Goal: Task Accomplishment & Management: Manage account settings

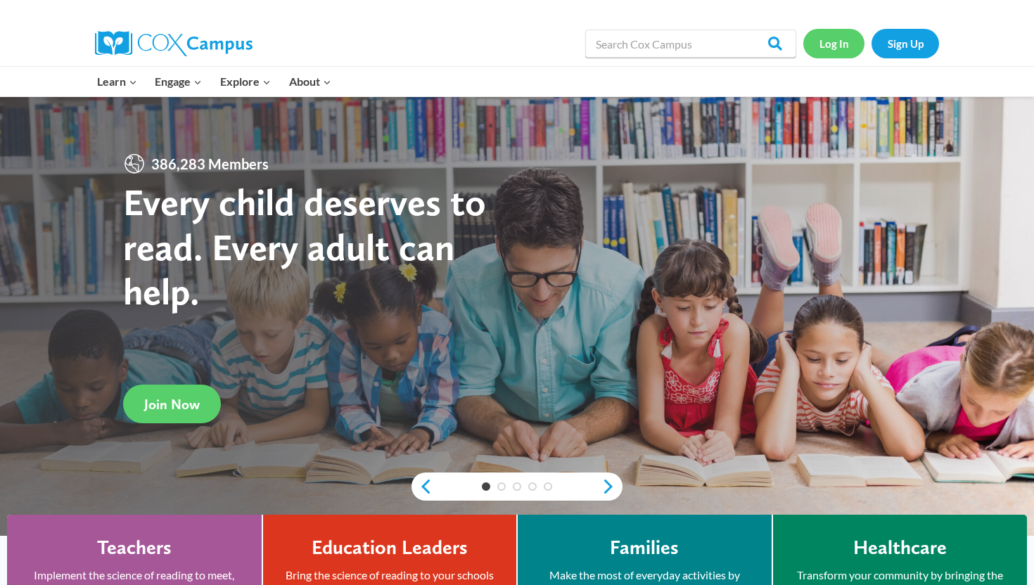
click at [832, 39] on link "Log In" at bounding box center [833, 43] width 61 height 29
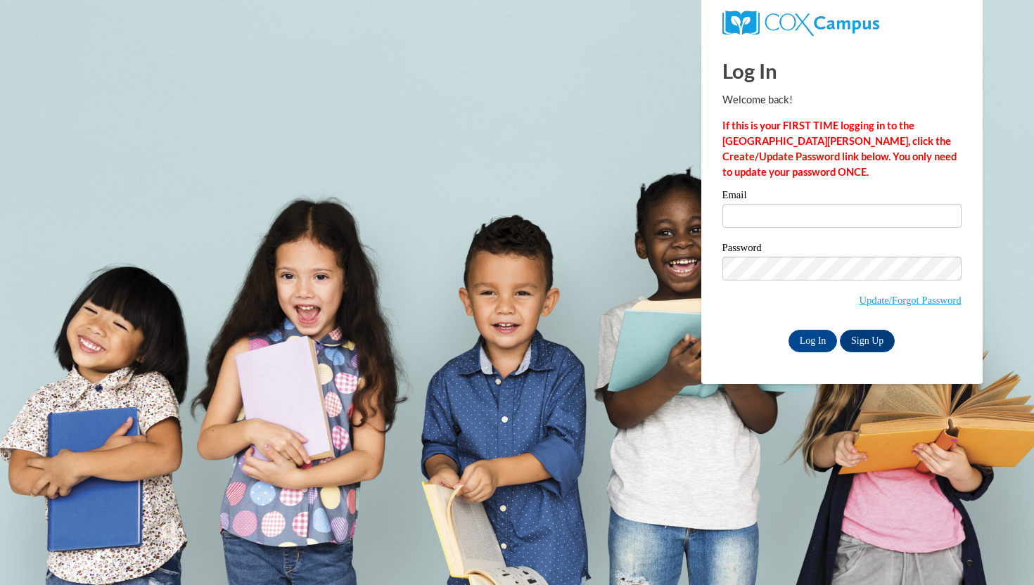
click at [786, 237] on div "Email" at bounding box center [841, 214] width 239 height 49
click at [786, 210] on input "Email" at bounding box center [841, 216] width 239 height 24
type input "bharris@kippatl.org"
click at [811, 343] on input "Log In" at bounding box center [813, 341] width 49 height 23
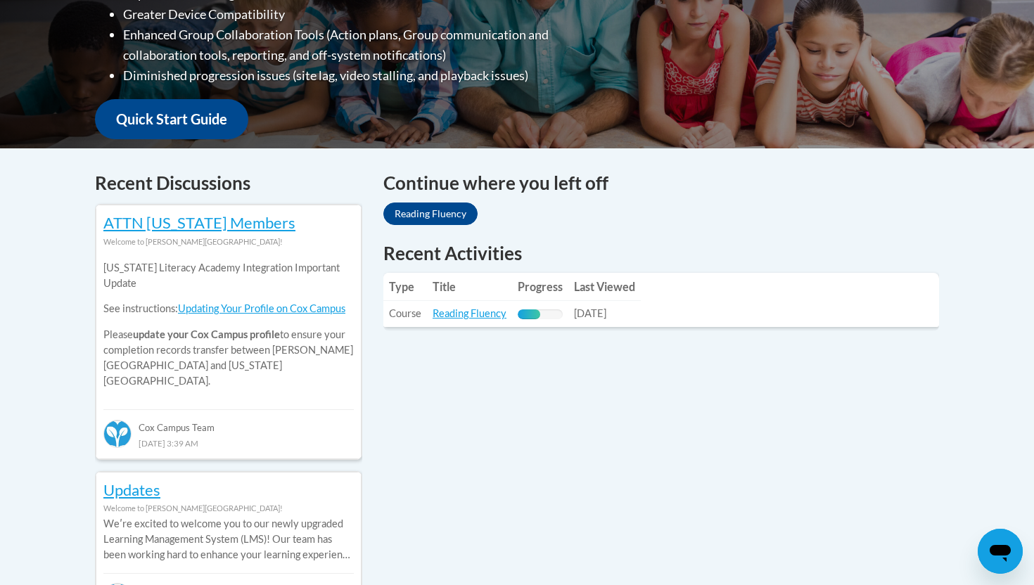
scroll to position [478, 0]
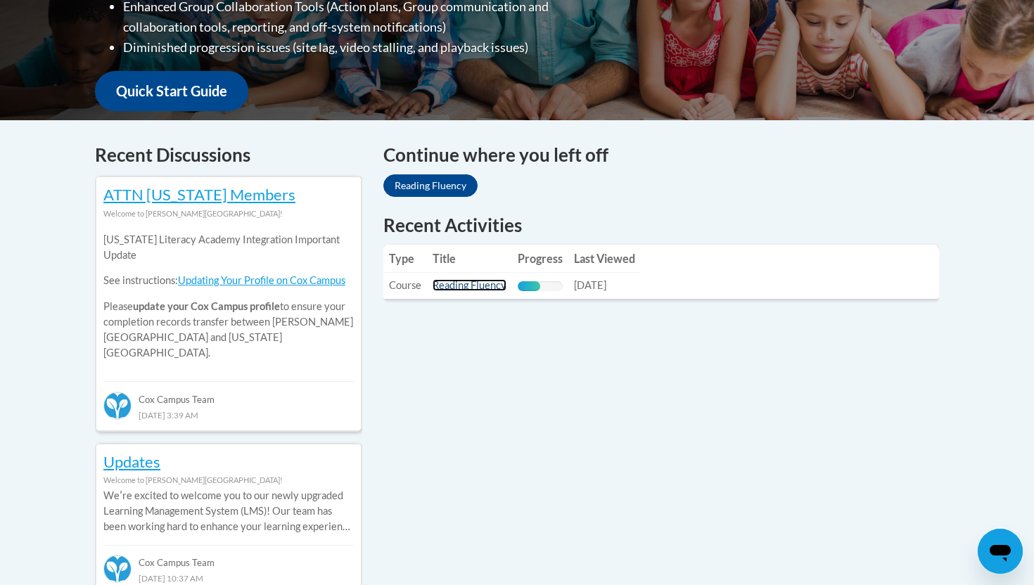
click at [471, 290] on link "Reading Fluency" at bounding box center [470, 285] width 74 height 12
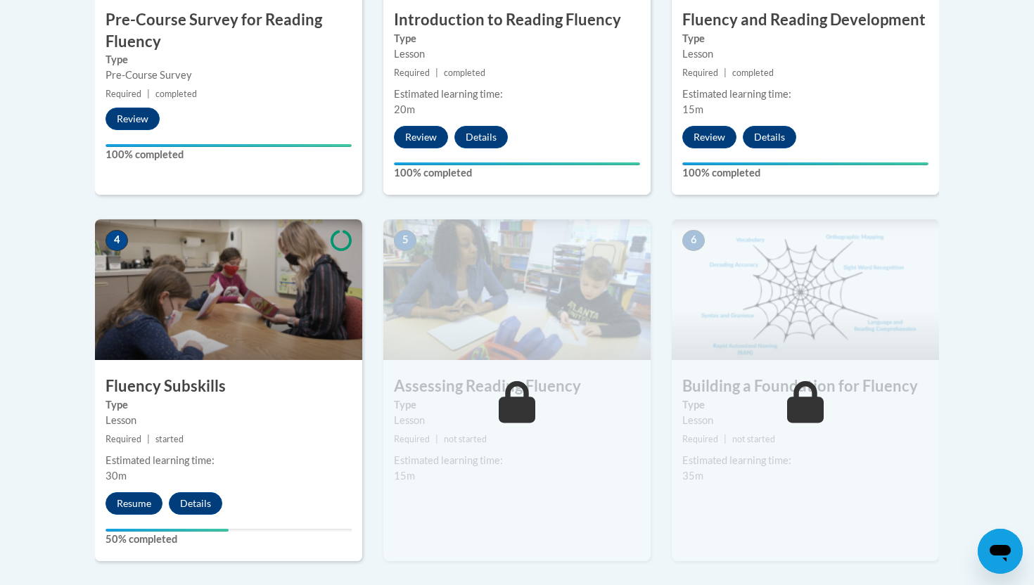
scroll to position [675, 0]
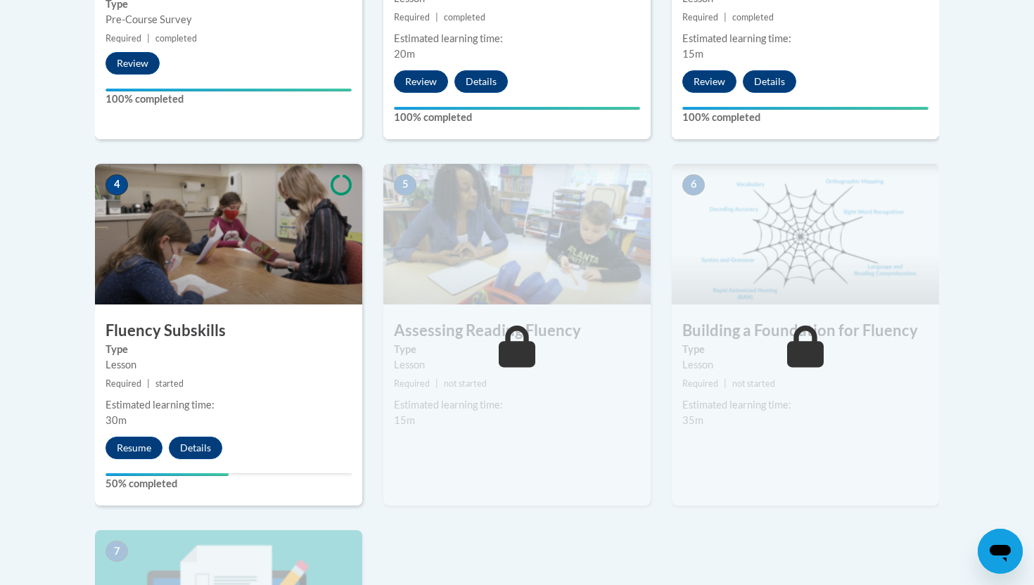
click at [281, 227] on img at bounding box center [228, 234] width 267 height 141
click at [135, 441] on button "Resume" at bounding box center [134, 448] width 57 height 23
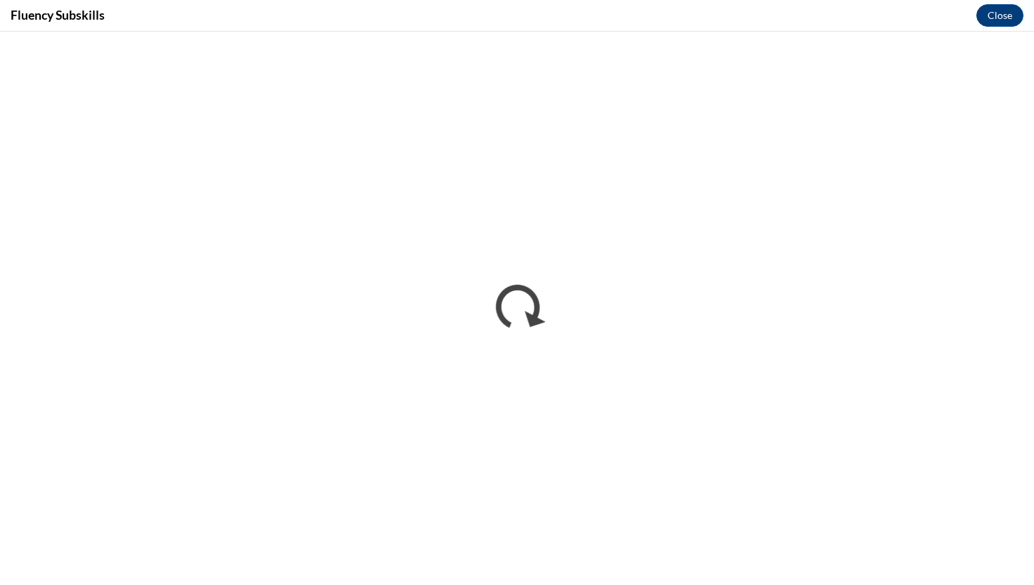
scroll to position [0, 0]
